Goal: Navigation & Orientation: Find specific page/section

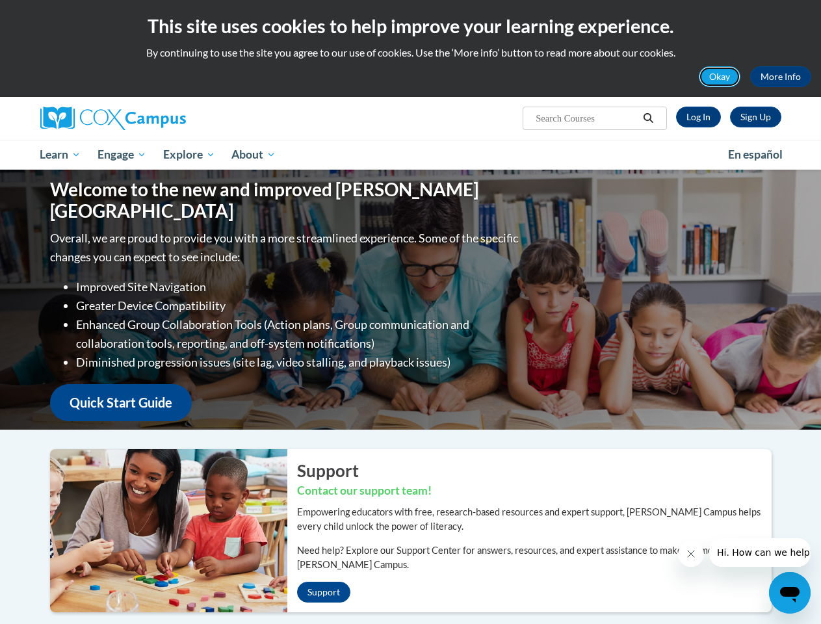
click at [720, 77] on button "Okay" at bounding box center [720, 76] width 42 height 21
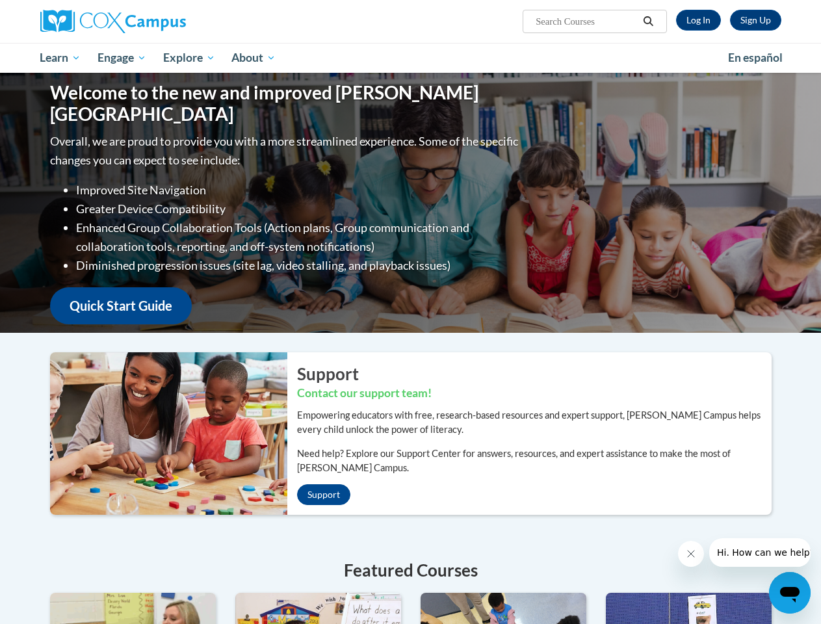
click at [648, 118] on div "Welcome to the new and improved [PERSON_NAME] Campus Overall, we are proud to p…" at bounding box center [411, 203] width 760 height 260
click at [123, 155] on p "Overall, we are proud to provide you with a more streamlined experience. Some o…" at bounding box center [285, 150] width 471 height 38
click at [190, 155] on p "Overall, we are proud to provide you with a more streamlined experience. Some o…" at bounding box center [285, 150] width 471 height 38
click at [690, 554] on icon "Close message from company" at bounding box center [690, 553] width 6 height 6
click at [759, 552] on span "Hi. How can we help?" at bounding box center [764, 552] width 97 height 10
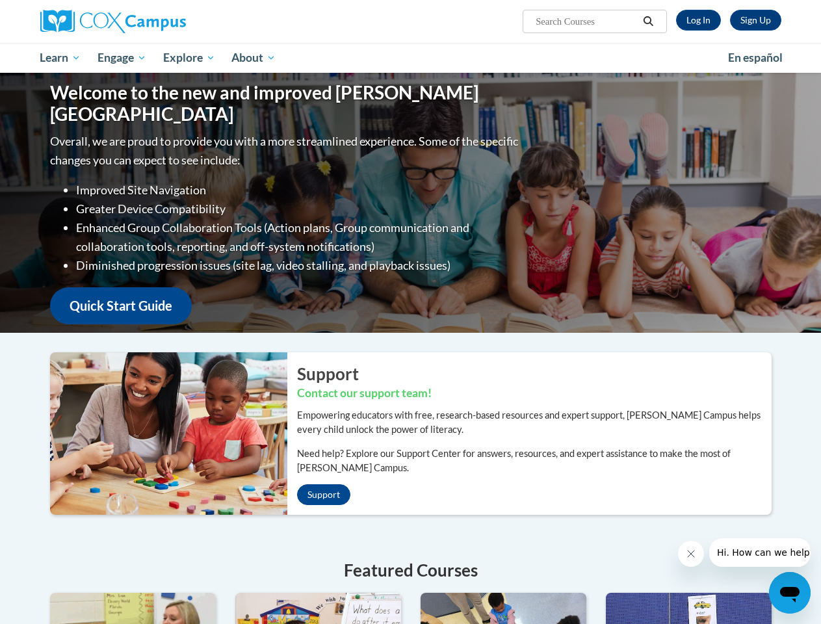
click at [789, 593] on icon "Open messaging window" at bounding box center [789, 595] width 19 height 16
